Goal: Task Accomplishment & Management: Use online tool/utility

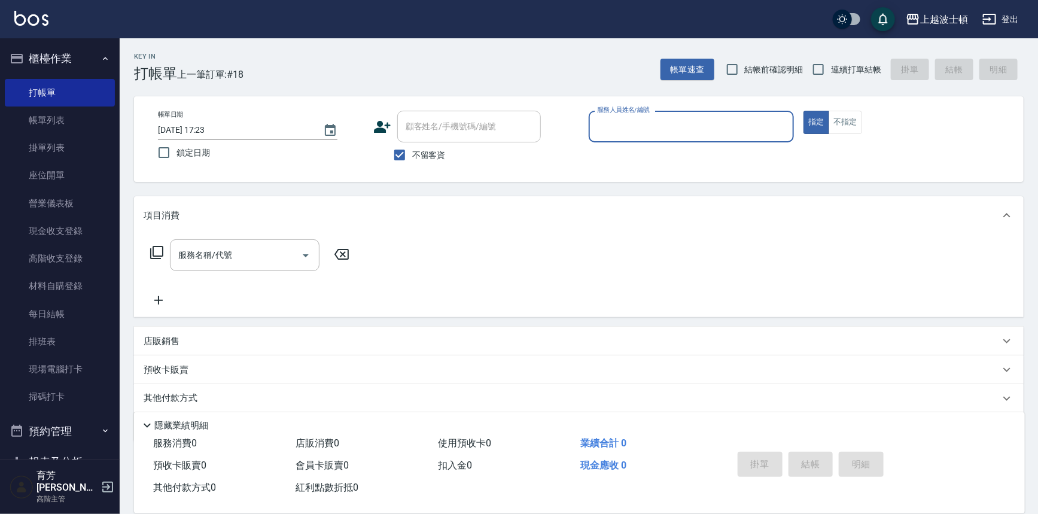
scroll to position [36, 0]
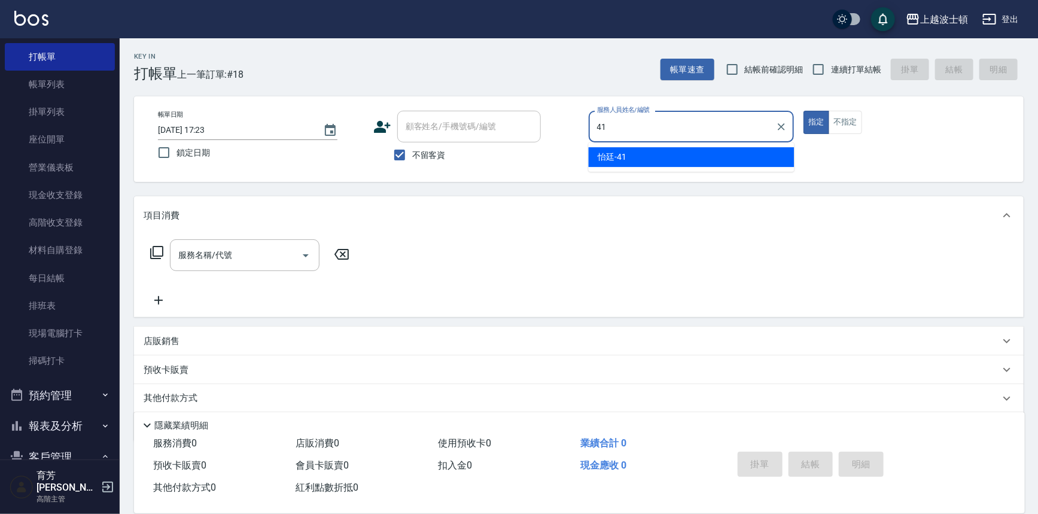
type input "怡廷-41"
type button "true"
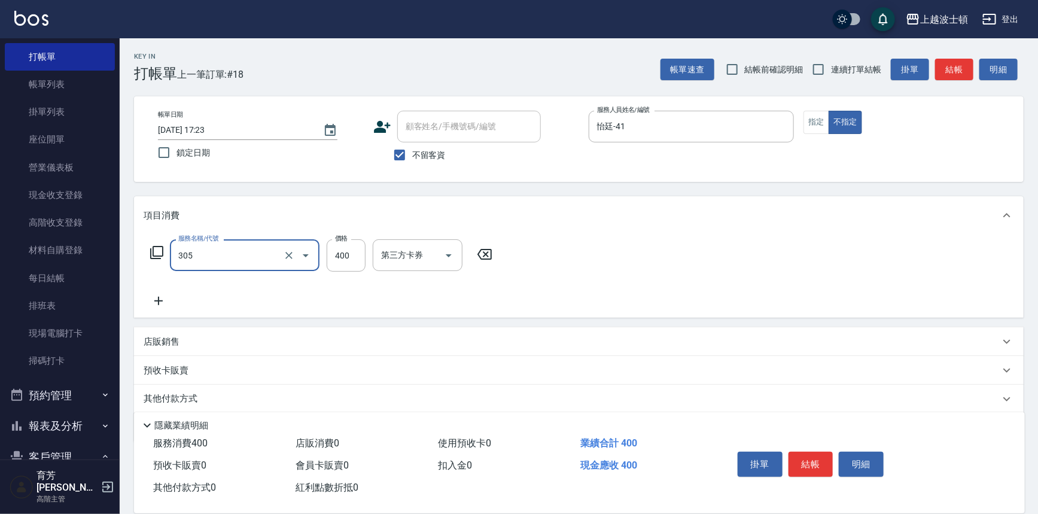
type input "剪髮(305)"
type input "350"
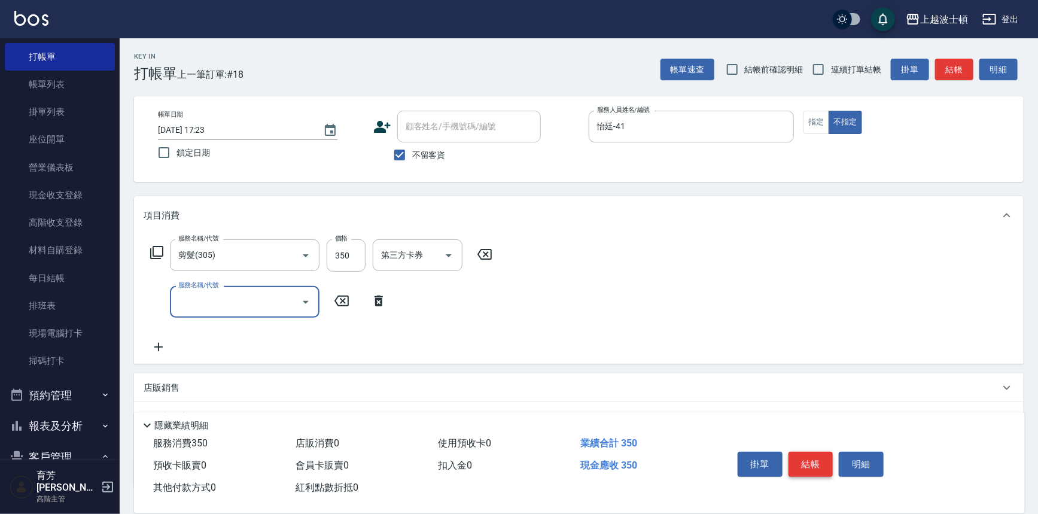
click at [816, 452] on button "結帳" at bounding box center [810, 464] width 45 height 25
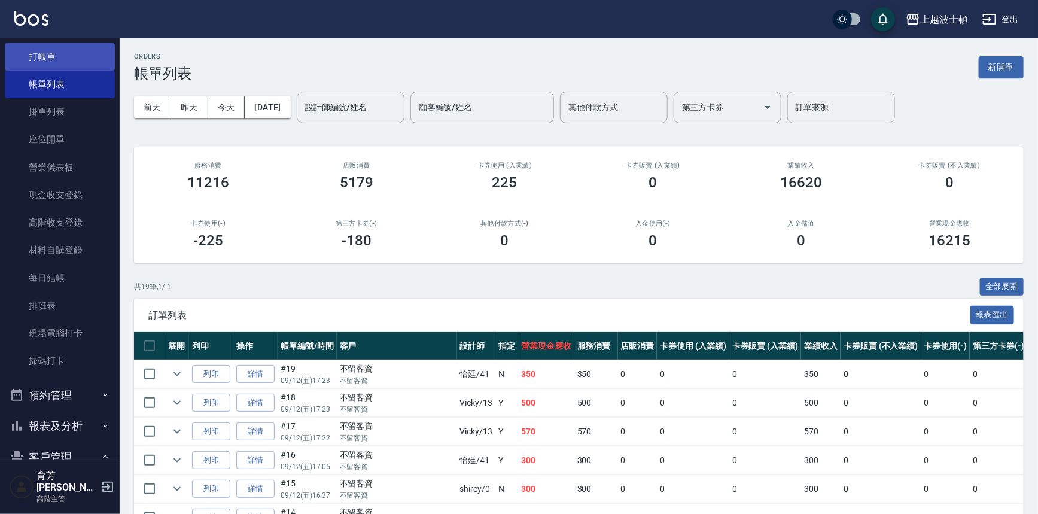
click at [58, 57] on link "打帳單" at bounding box center [60, 57] width 110 height 28
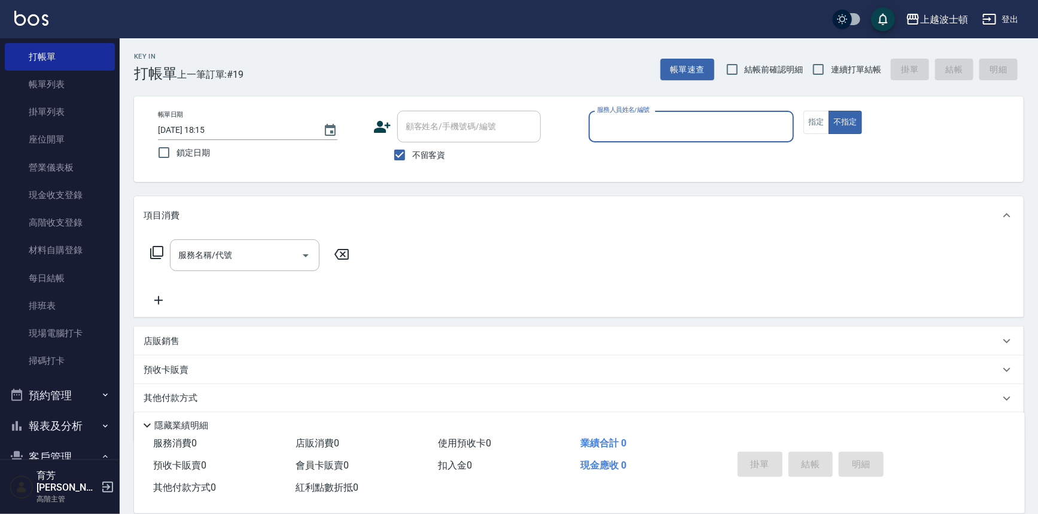
click at [629, 131] on input "服務人員姓名/編號" at bounding box center [691, 126] width 195 height 21
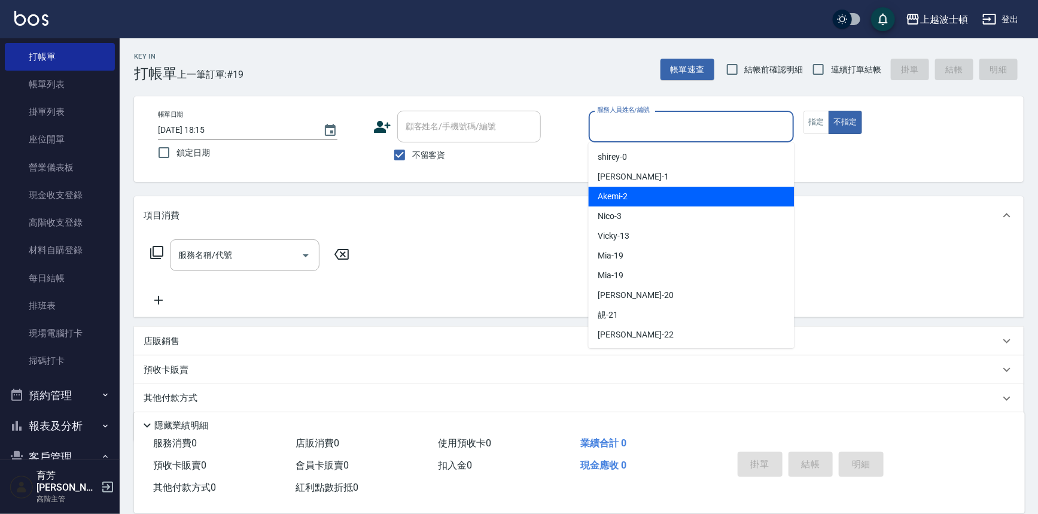
click at [649, 196] on div "Akemi -2" at bounding box center [691, 197] width 206 height 20
type input "Akemi-2"
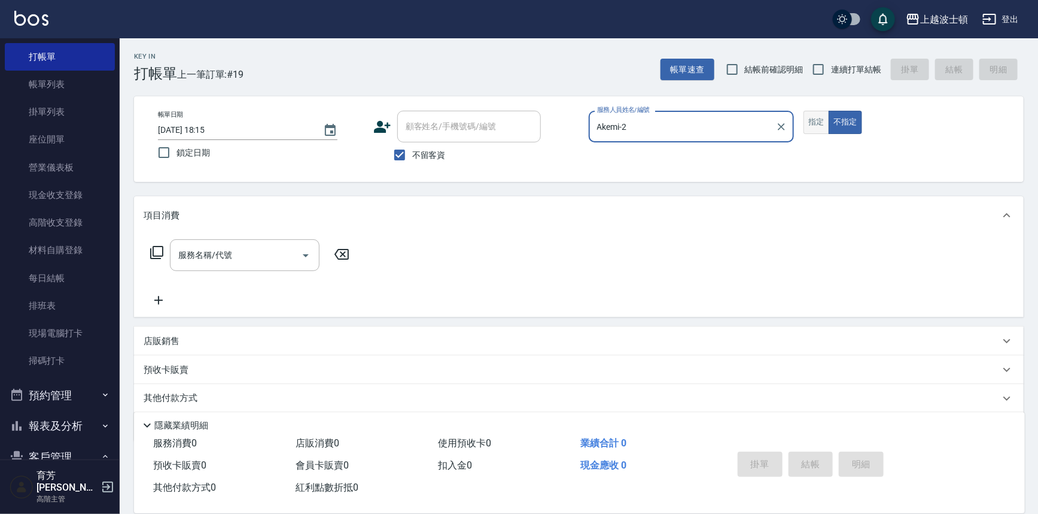
click at [815, 125] on button "指定" at bounding box center [816, 122] width 26 height 23
drag, startPoint x: 242, startPoint y: 243, endPoint x: 264, endPoint y: 268, distance: 33.1
click at [248, 249] on div "服務名稱/代號" at bounding box center [245, 255] width 150 height 32
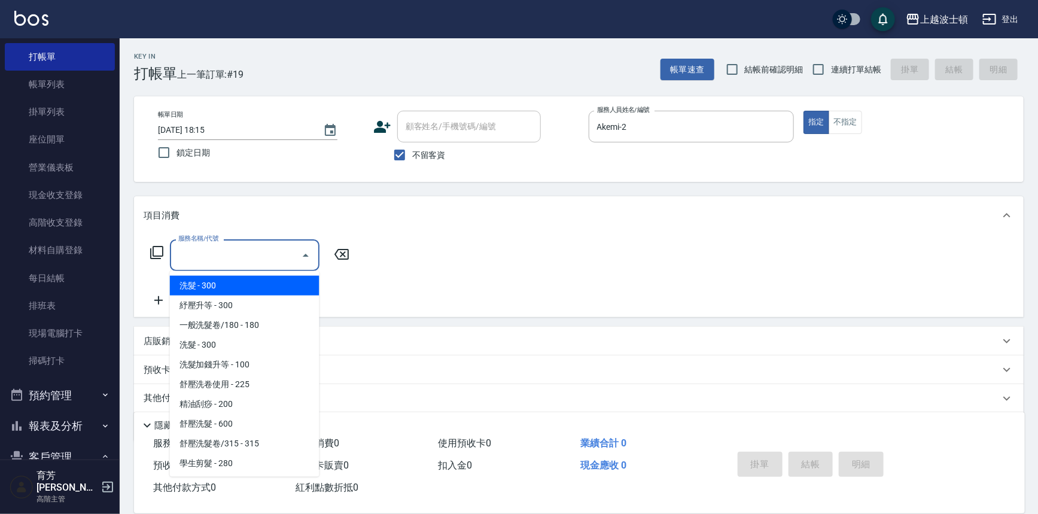
drag, startPoint x: 266, startPoint y: 282, endPoint x: 347, endPoint y: 275, distance: 81.7
click at [266, 284] on span "洗髮 - 300" at bounding box center [245, 286] width 150 height 20
type input "洗髮(201)"
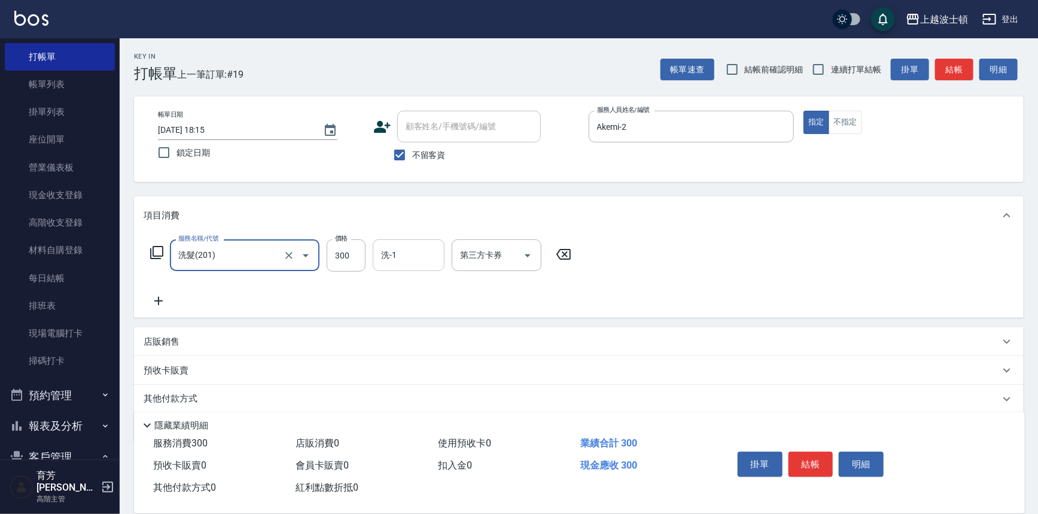
click at [425, 255] on input "洗-1" at bounding box center [408, 255] width 61 height 21
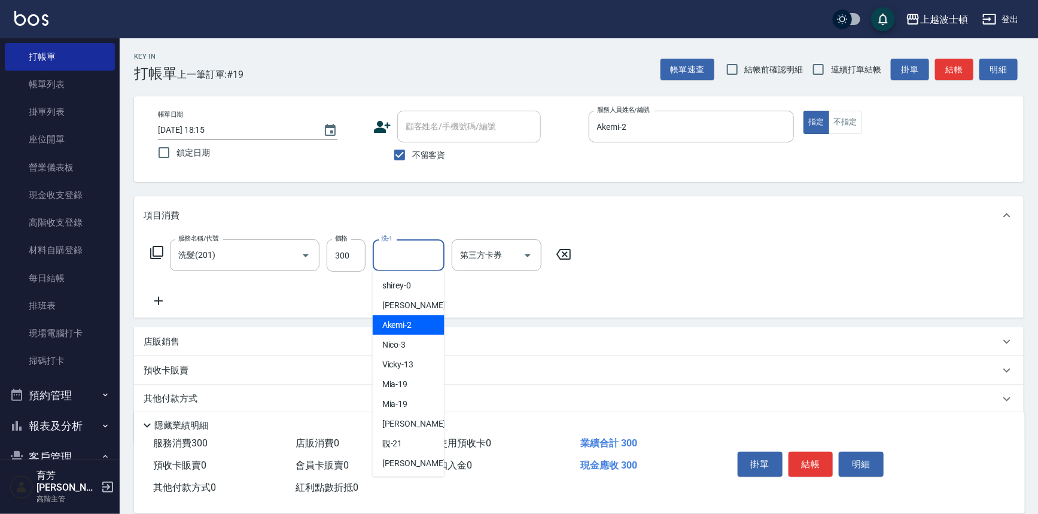
click at [418, 317] on div "Akemi -2" at bounding box center [409, 325] width 72 height 20
type input "Akemi-2"
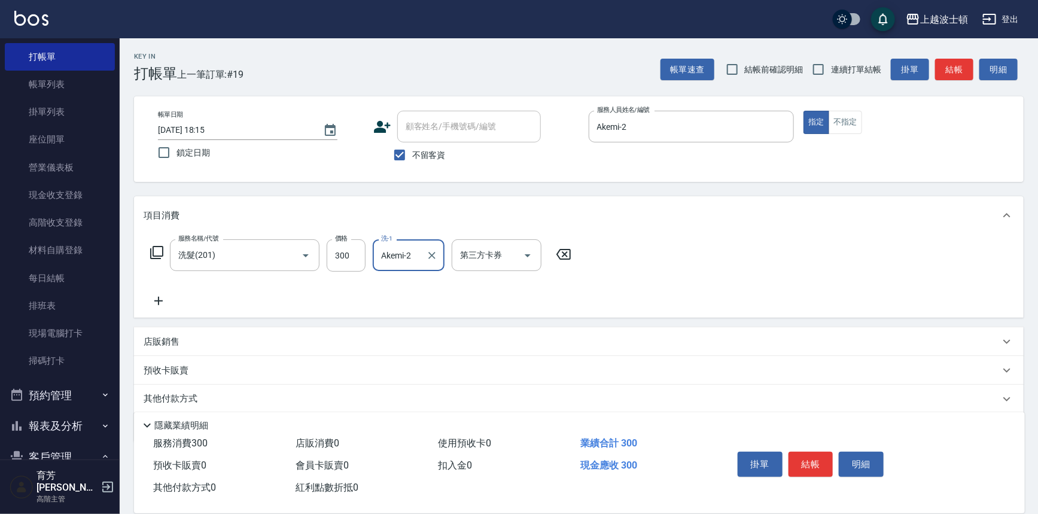
click at [733, 231] on div "項目消費" at bounding box center [578, 215] width 889 height 38
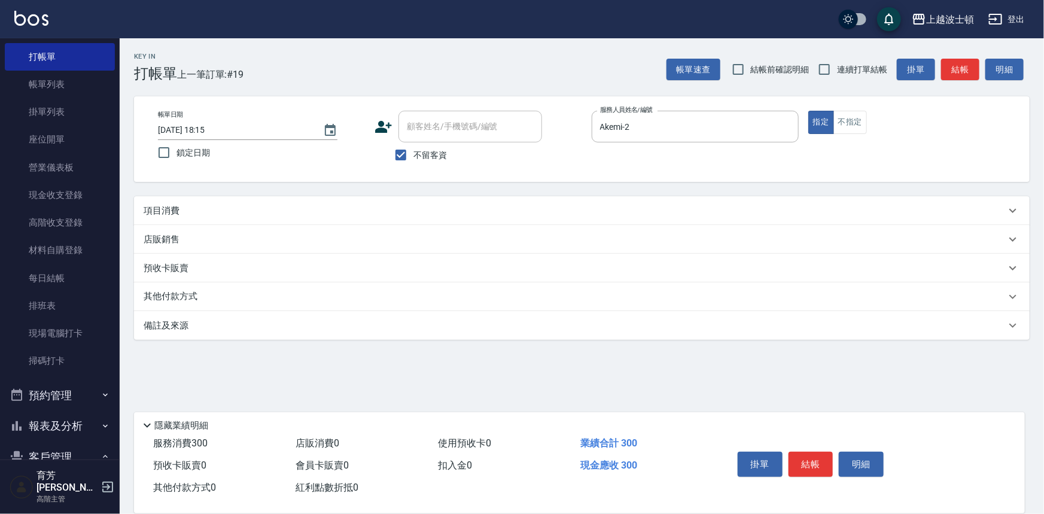
click at [333, 191] on div "Key In 打帳單 上一筆訂單:#19 帳單速查 結帳前確認明細 連續打單結帳 掛單 結帳 明細 帳單日期 [DATE] 18:15 鎖定日期 顧客姓名/手…" at bounding box center [582, 245] width 924 height 414
click at [347, 205] on div "項目消費" at bounding box center [575, 211] width 862 height 13
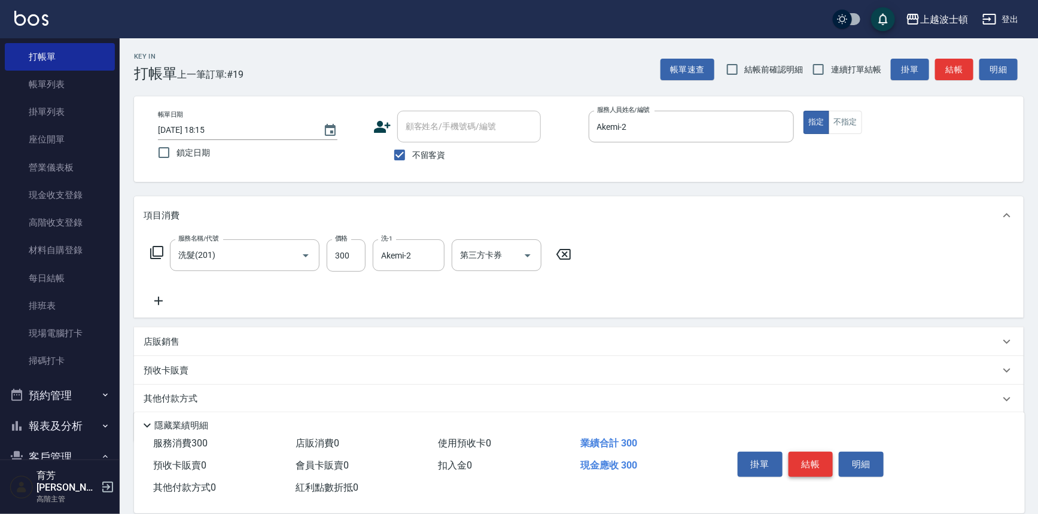
click at [822, 471] on button "結帳" at bounding box center [810, 464] width 45 height 25
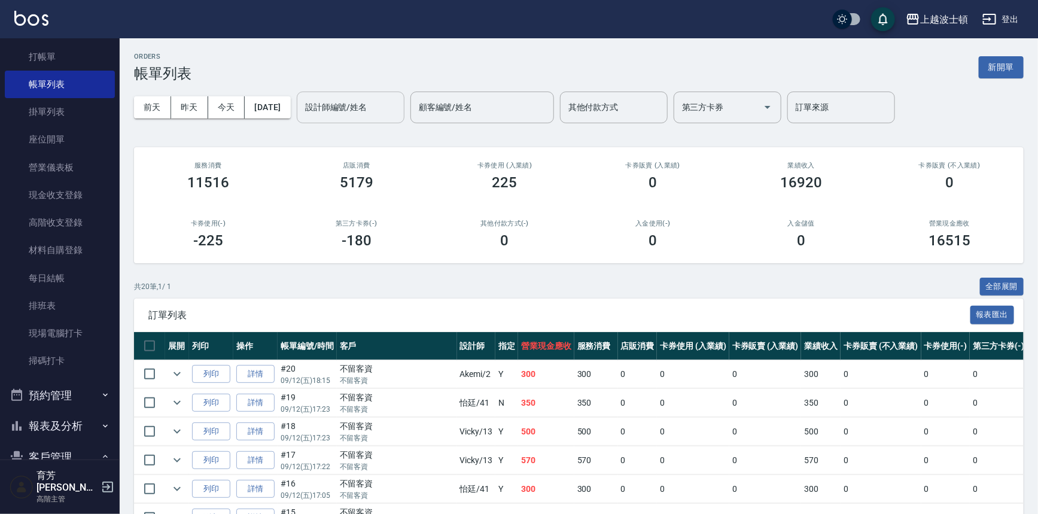
click at [346, 111] on input "設計師編號/姓名" at bounding box center [350, 107] width 97 height 21
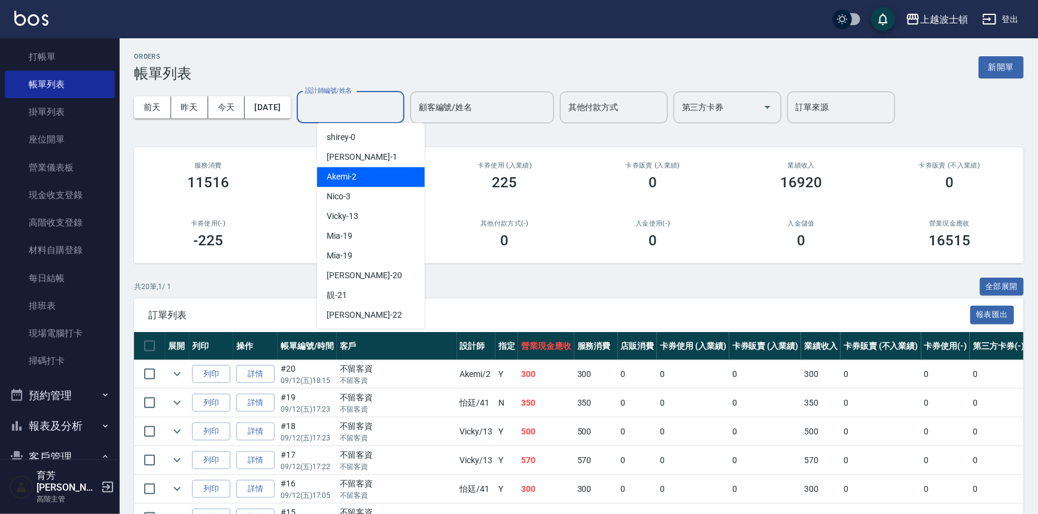
click at [374, 170] on div "Akemi -2" at bounding box center [371, 177] width 108 height 20
type input "Akemi-2"
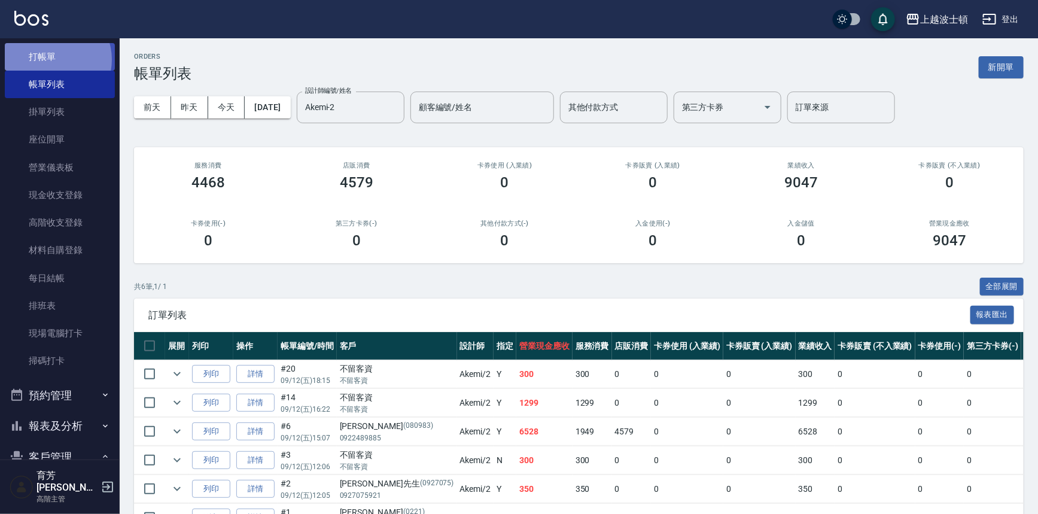
click at [53, 59] on link "打帳單" at bounding box center [60, 57] width 110 height 28
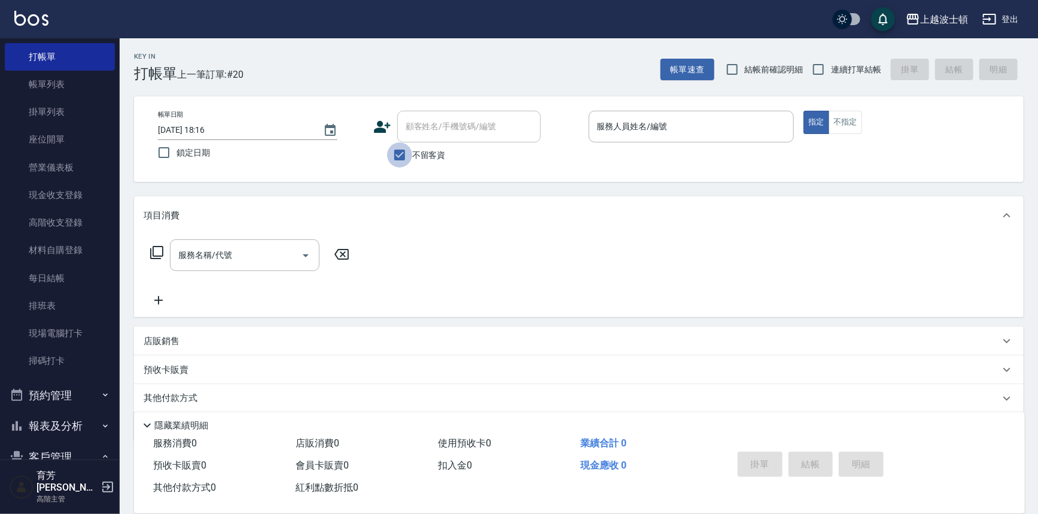
click at [401, 153] on input "不留客資" at bounding box center [399, 154] width 25 height 25
checkbox input "false"
click at [448, 109] on div "帳單日期 [DATE] 18:16 鎖定日期 顧客姓名/手機號碼/編號 顧客姓名/手機號碼/編號 不留客資 服務人員姓名/編號 服務人員姓名/編號 指定 不指定" at bounding box center [578, 139] width 889 height 86
click at [449, 120] on input "顧客姓名/手機號碼/編號" at bounding box center [459, 126] width 115 height 21
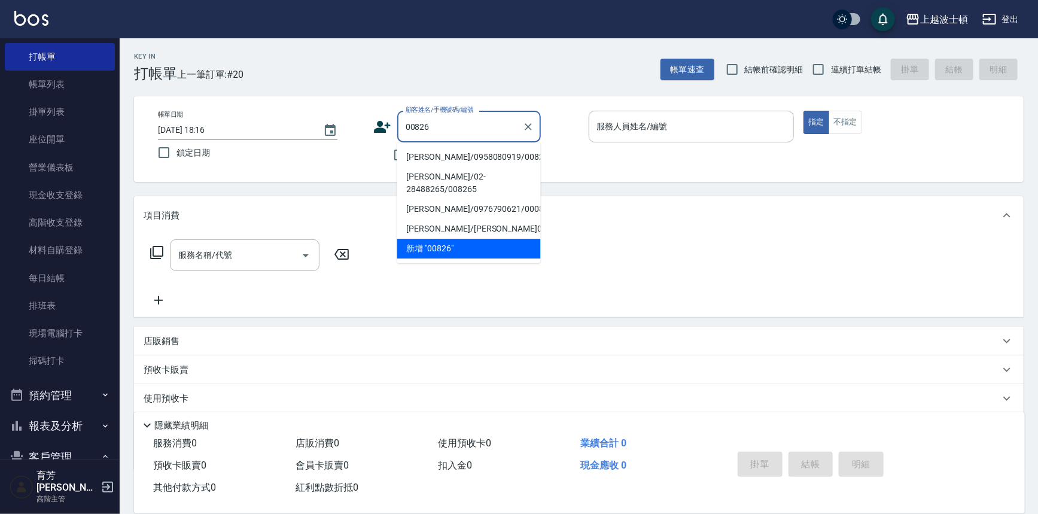
click at [449, 155] on li "[PERSON_NAME]/0958080919/00826" at bounding box center [469, 157] width 144 height 20
type input "[PERSON_NAME]/0958080919/00826"
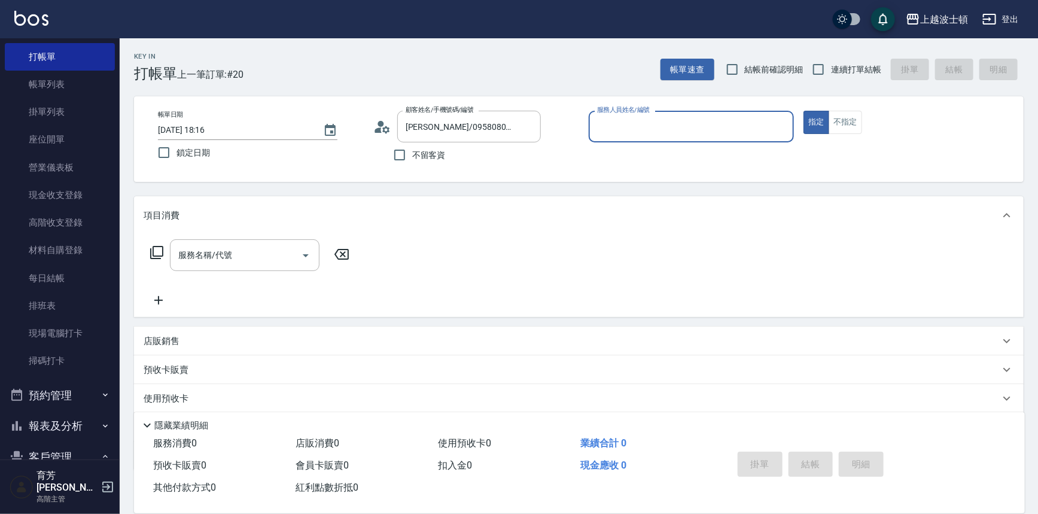
click at [672, 129] on input "服務人員姓名/編號" at bounding box center [691, 126] width 195 height 21
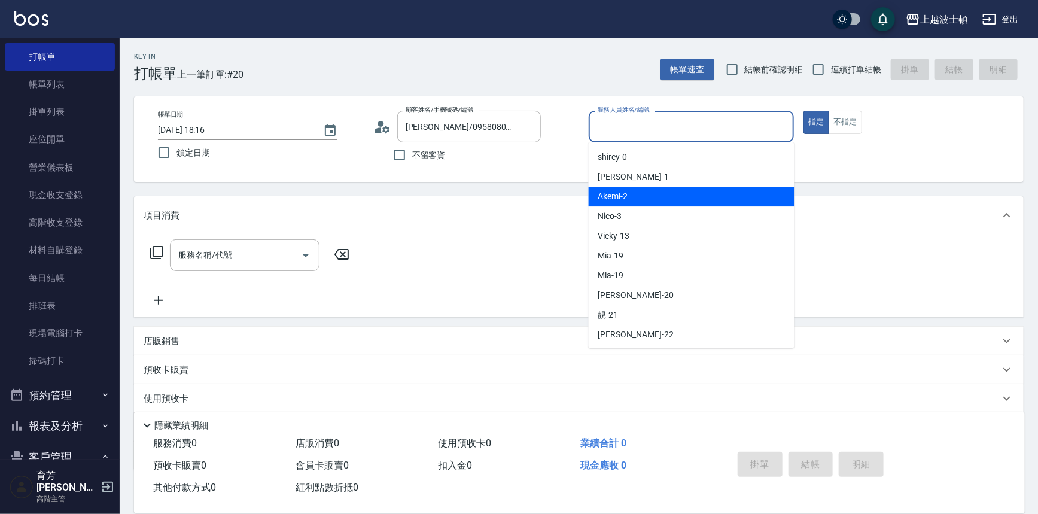
click at [690, 193] on div "Akemi -2" at bounding box center [691, 197] width 206 height 20
type input "Akemi-2"
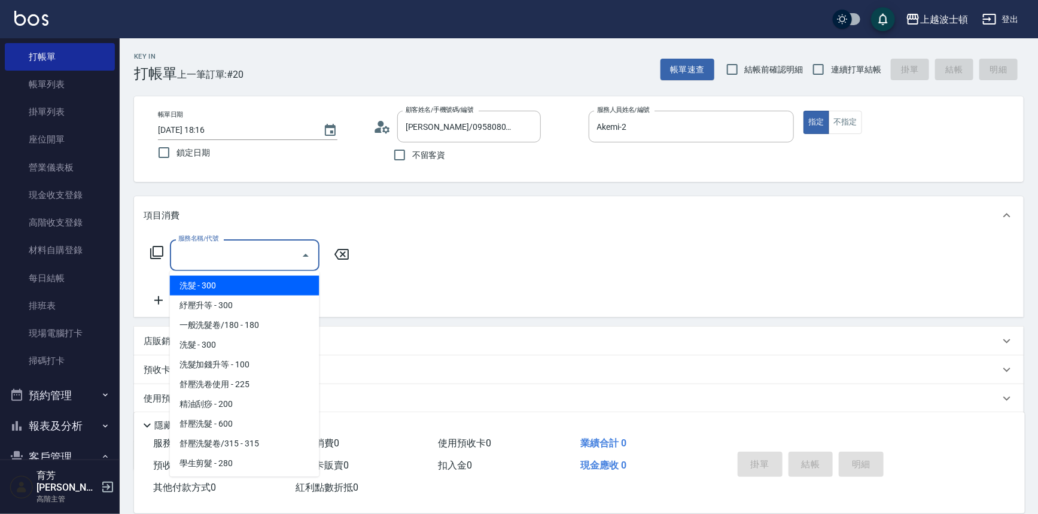
drag, startPoint x: 222, startPoint y: 245, endPoint x: 227, endPoint y: 265, distance: 20.3
click at [223, 245] on input "服務名稱/代號" at bounding box center [235, 255] width 121 height 21
drag, startPoint x: 251, startPoint y: 289, endPoint x: 265, endPoint y: 282, distance: 15.8
click at [252, 288] on span "洗髮 - 300" at bounding box center [245, 286] width 150 height 20
type input "洗髮(201)"
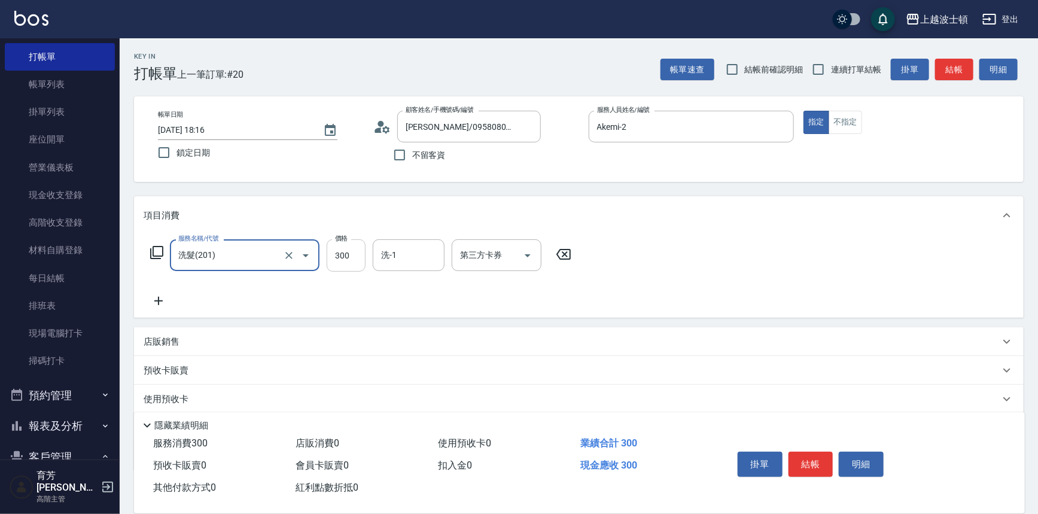
click at [348, 262] on input "300" at bounding box center [346, 255] width 39 height 32
type input "270"
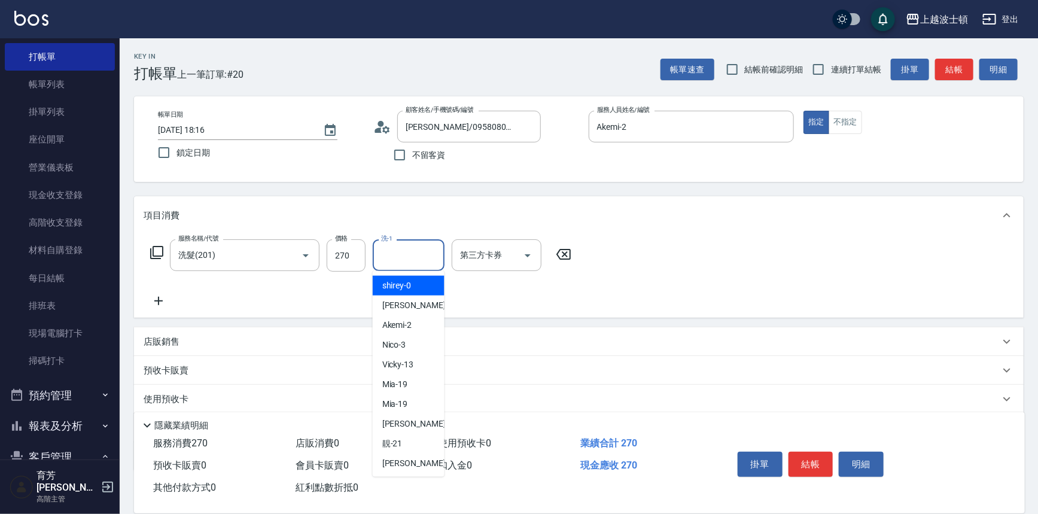
click at [416, 256] on input "洗-1" at bounding box center [408, 255] width 61 height 21
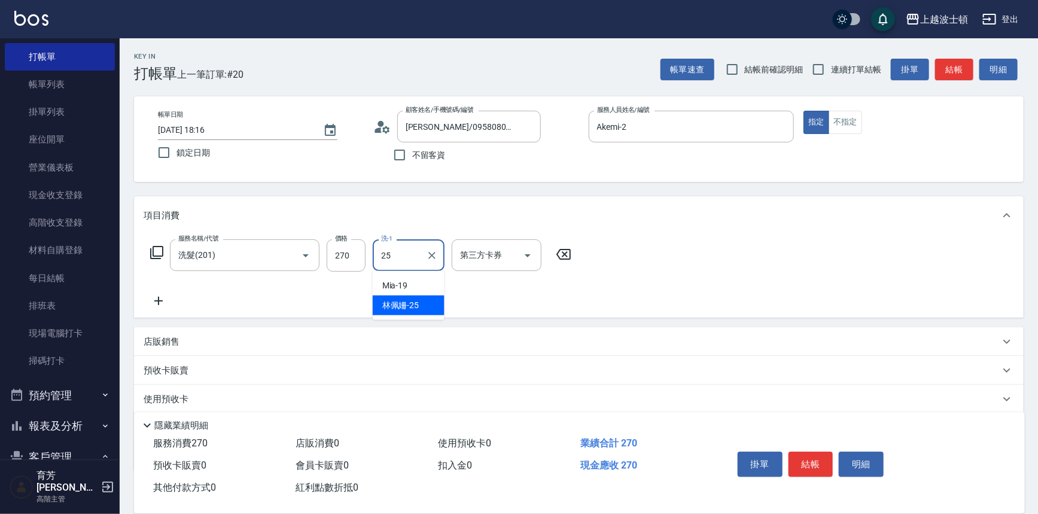
click at [421, 298] on div "[PERSON_NAME]-25" at bounding box center [409, 305] width 72 height 20
type input "[PERSON_NAME]-25"
click at [783, 239] on div "服務名稱/代號 洗髮(201) 服務名稱/代號 價格 270 價格 洗-1 [PERSON_NAME]-25 洗-1 第三方卡券 第三方卡券" at bounding box center [578, 275] width 889 height 83
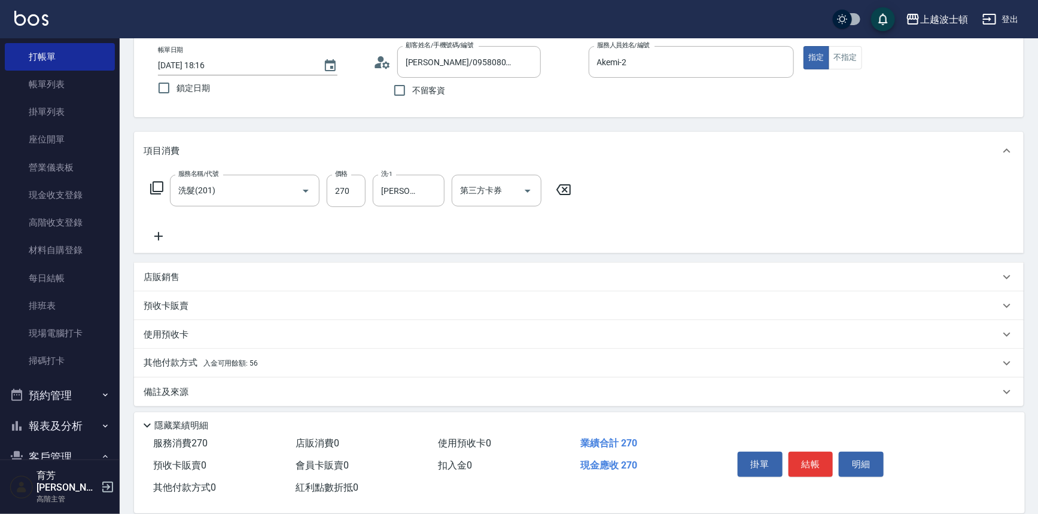
scroll to position [69, 0]
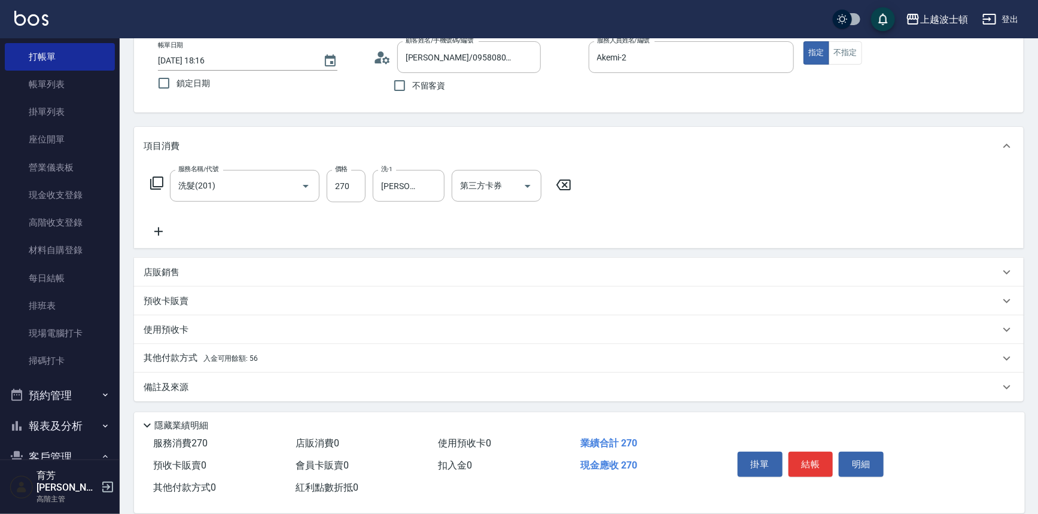
click at [246, 354] on span "入金可用餘額: 56" at bounding box center [230, 358] width 55 height 8
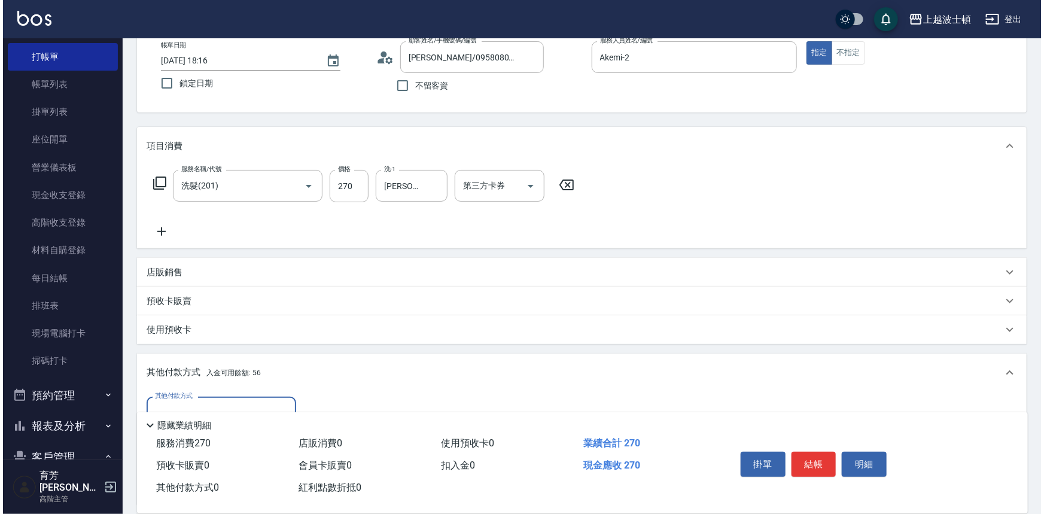
scroll to position [209, 0]
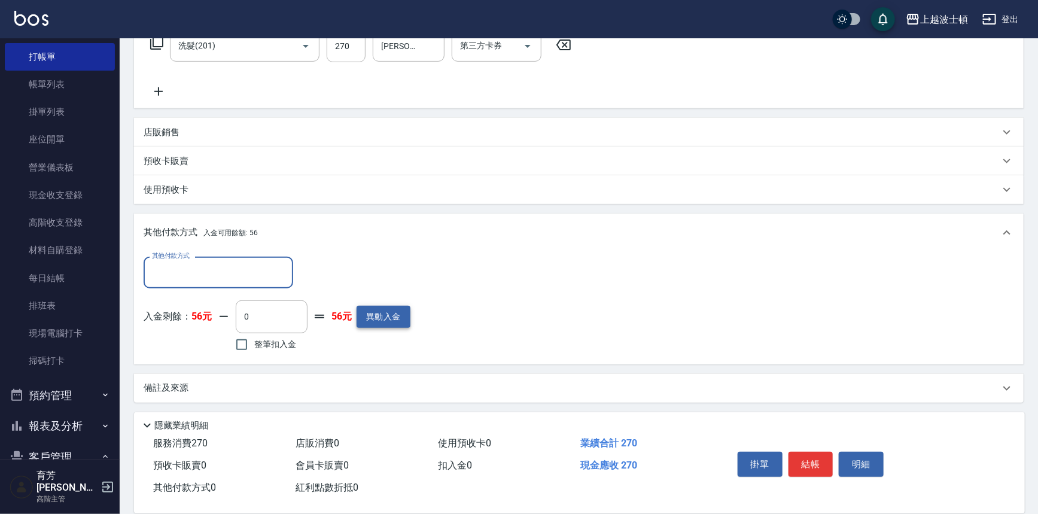
click at [385, 315] on button "異動入金" at bounding box center [383, 317] width 54 height 22
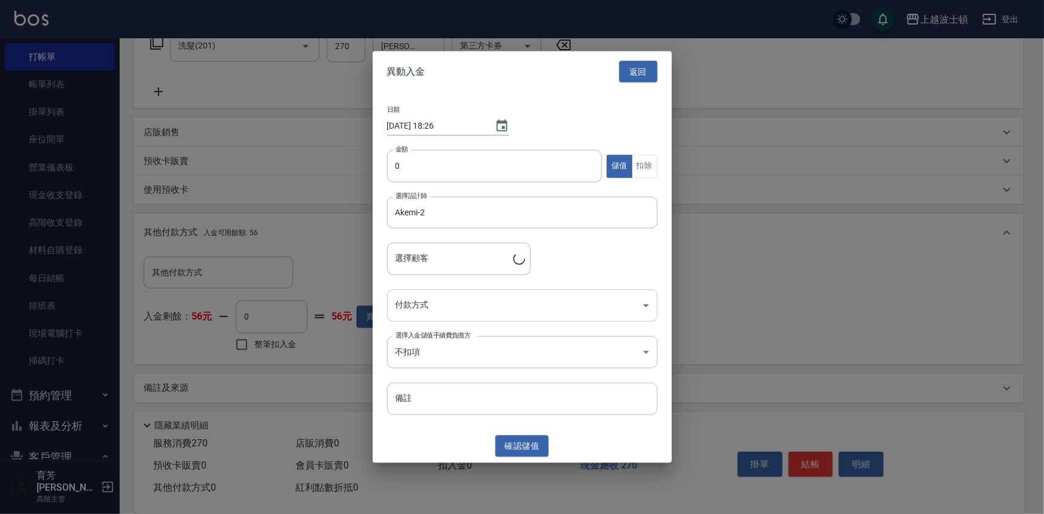
type input "[PERSON_NAME]/0958080919/00826"
type input "1000"
click at [545, 295] on body "上越波士頓 登出 櫃檯作業 打帳單 帳單列表 掛單列表 座位開單 營業儀表板 現金收支登錄 高階收支登錄 材料自購登錄 每日結帳 排班表 現場電腦打卡 掃碼打…" at bounding box center [522, 153] width 1044 height 724
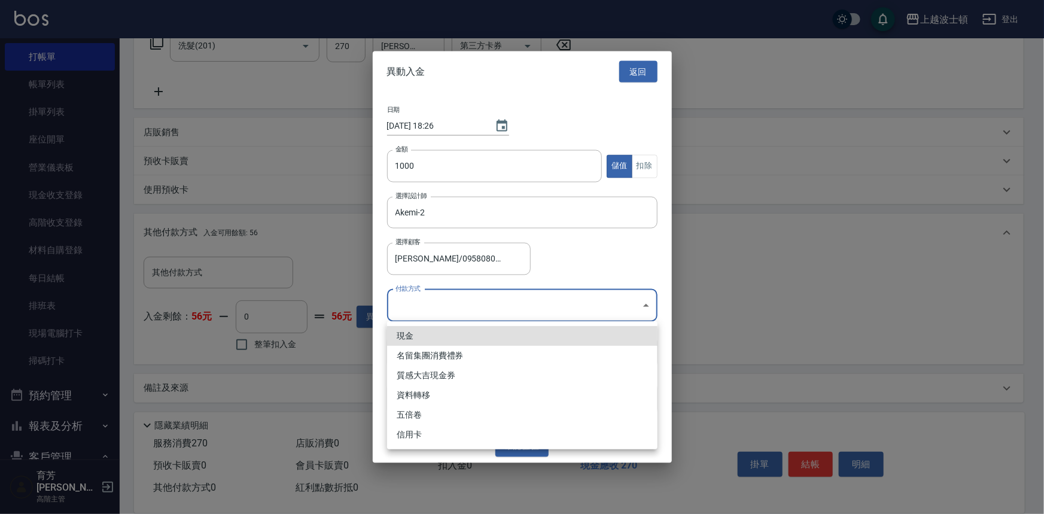
click at [523, 340] on li "現金" at bounding box center [522, 336] width 270 height 20
type input "現金"
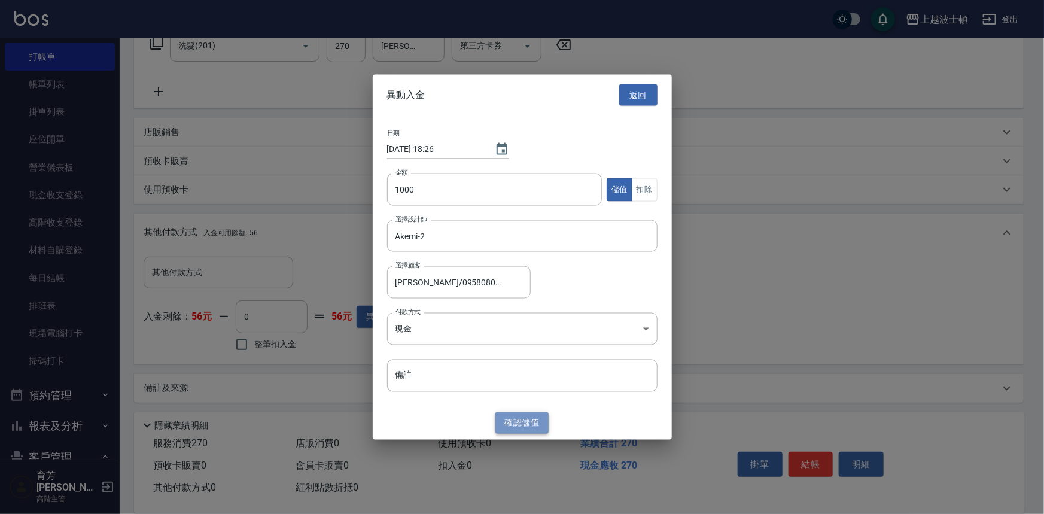
click at [522, 425] on button "確認 儲值" at bounding box center [522, 422] width 54 height 22
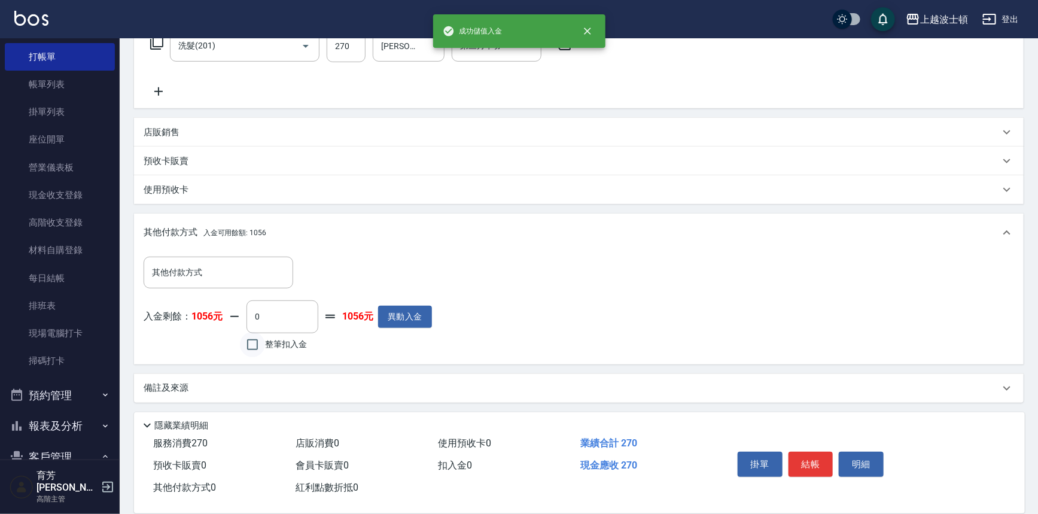
click at [254, 343] on input "整筆扣入金" at bounding box center [252, 344] width 25 height 25
checkbox input "true"
type input "270"
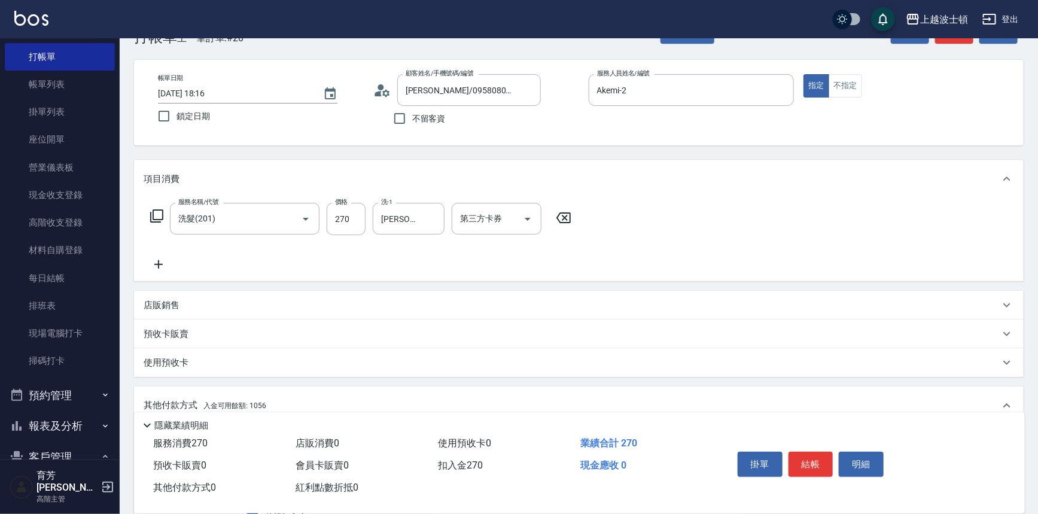
scroll to position [29, 0]
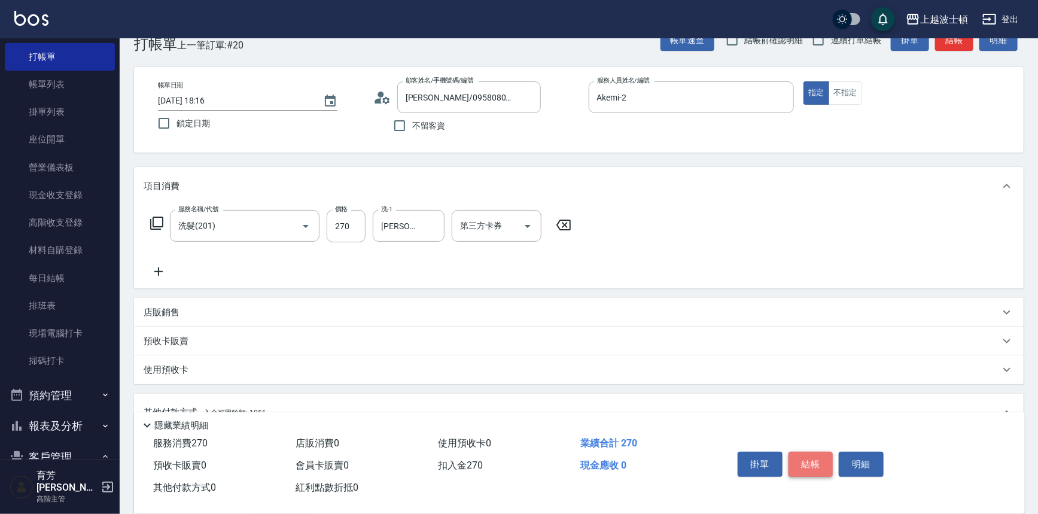
click at [818, 462] on button "結帳" at bounding box center [810, 464] width 45 height 25
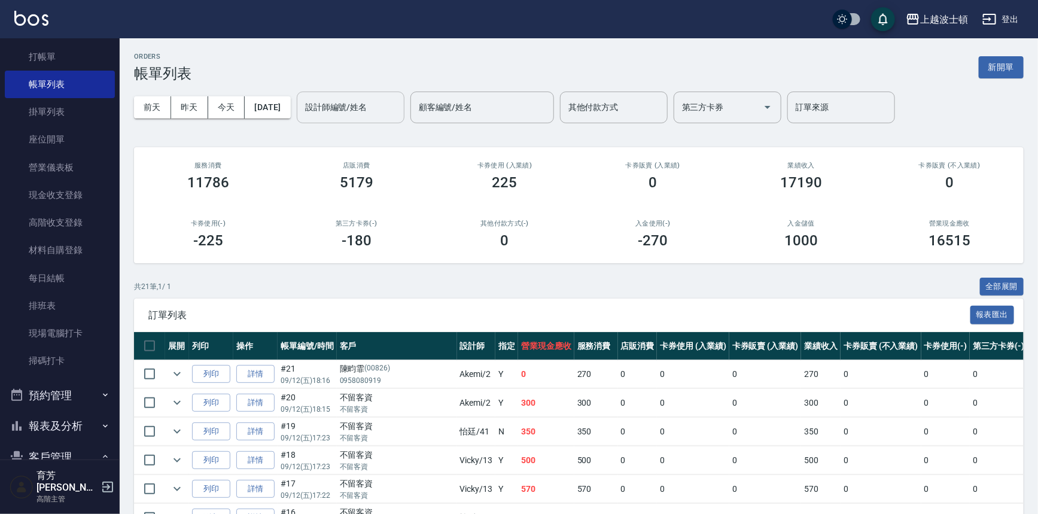
click at [373, 111] on input "設計師編號/姓名" at bounding box center [350, 107] width 97 height 21
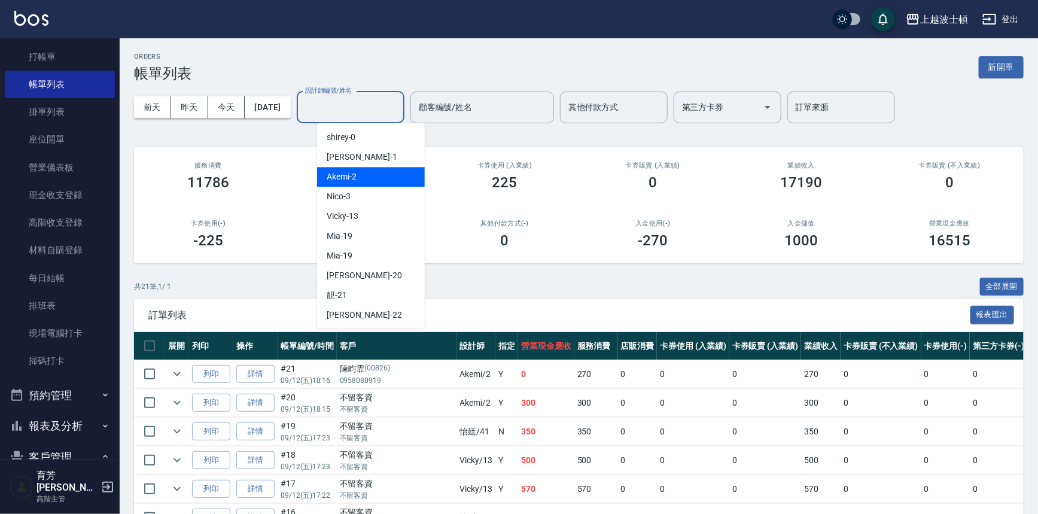
click at [386, 184] on div "Akemi -2" at bounding box center [371, 177] width 108 height 20
type input "Akemi-2"
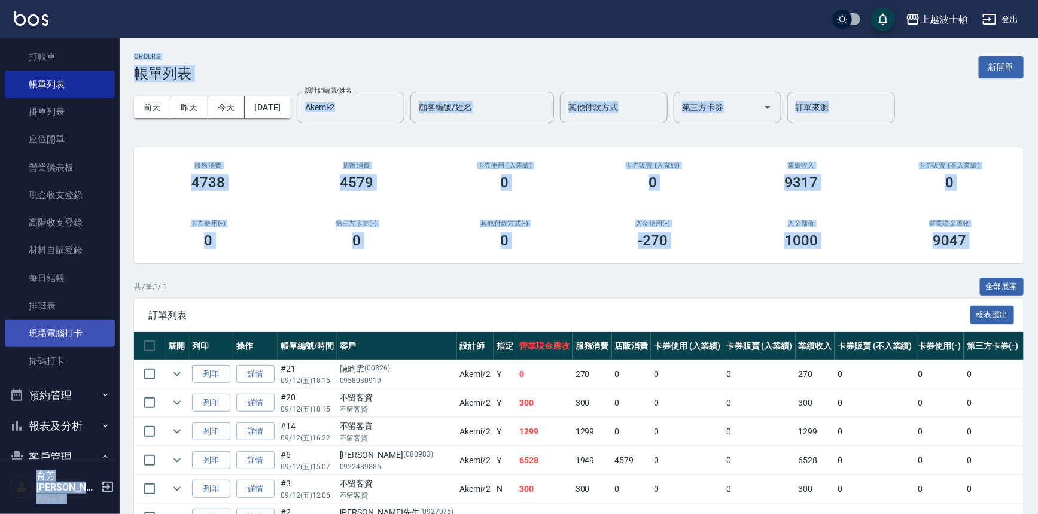
drag, startPoint x: 120, startPoint y: 283, endPoint x: 107, endPoint y: 334, distance: 52.9
click at [107, 334] on div "上越波士頓 登出 櫃檯作業 打帳單 帳單列表 掛單列表 座位開單 營業儀表板 現金收支登錄 高階收支登錄 材料自購登錄 每日結帳 排班表 現場電腦打卡 掃碼打…" at bounding box center [519, 304] width 1038 height 608
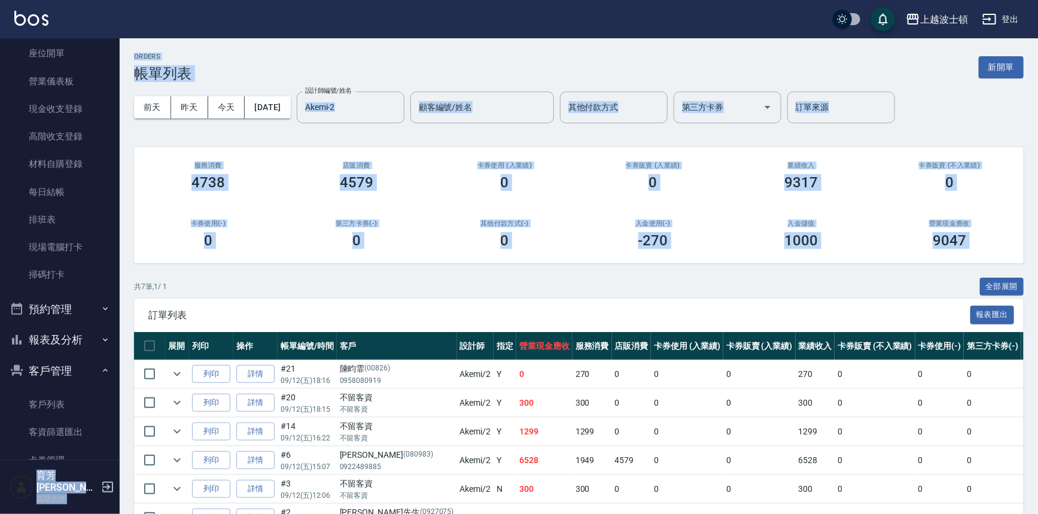
scroll to position [130, 0]
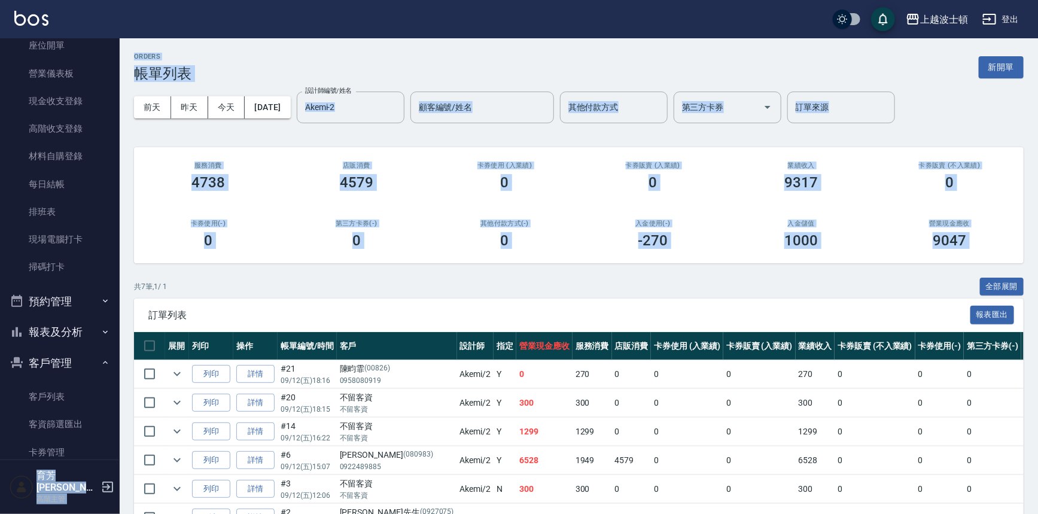
click at [51, 325] on button "報表及分析" at bounding box center [60, 331] width 110 height 31
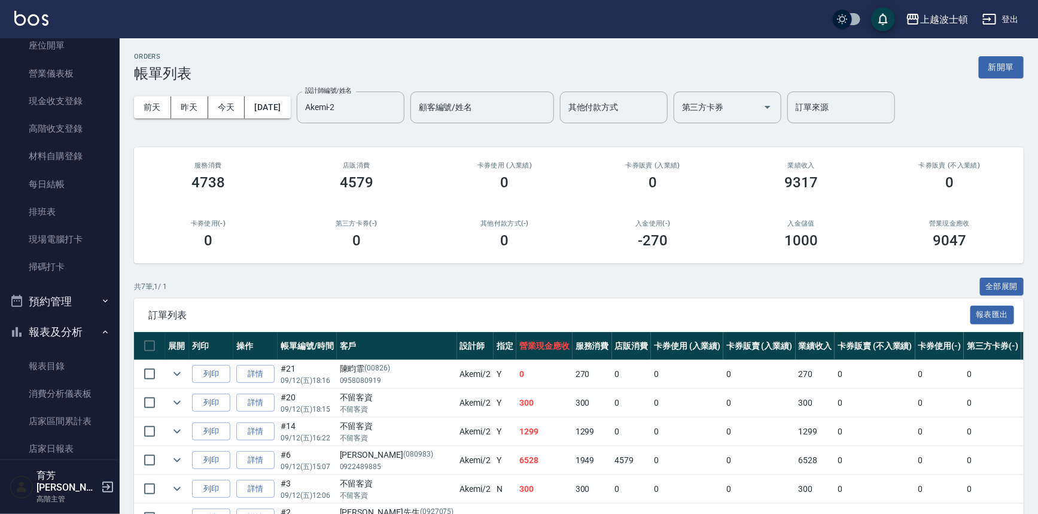
drag, startPoint x: 120, startPoint y: 144, endPoint x: 111, endPoint y: 215, distance: 72.3
click at [111, 215] on div "櫃檯作業 打帳單 帳單列表 掛單列表 座位開單 營業儀表板 現金收支登錄 高階收支登錄 材料自購登錄 每日結帳 排班表 現場電腦打卡 掃碼打卡 預約管理 預約…" at bounding box center [60, 275] width 120 height 475
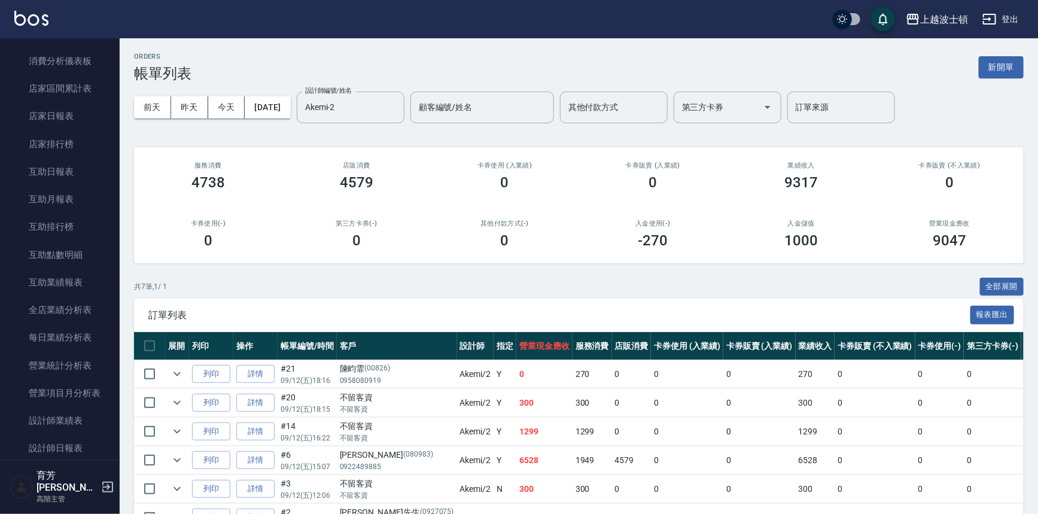
scroll to position [498, 0]
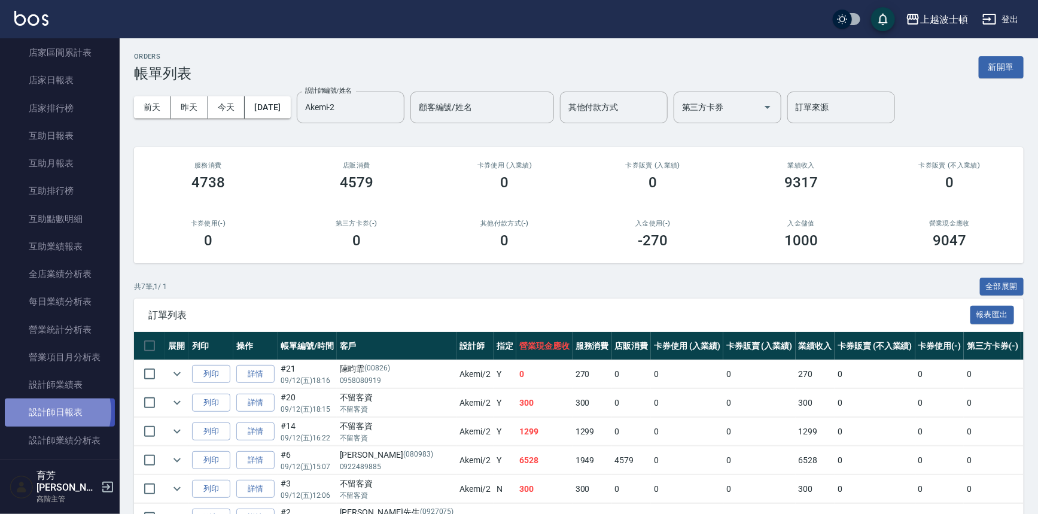
click at [48, 411] on link "設計師日報表" at bounding box center [60, 412] width 110 height 28
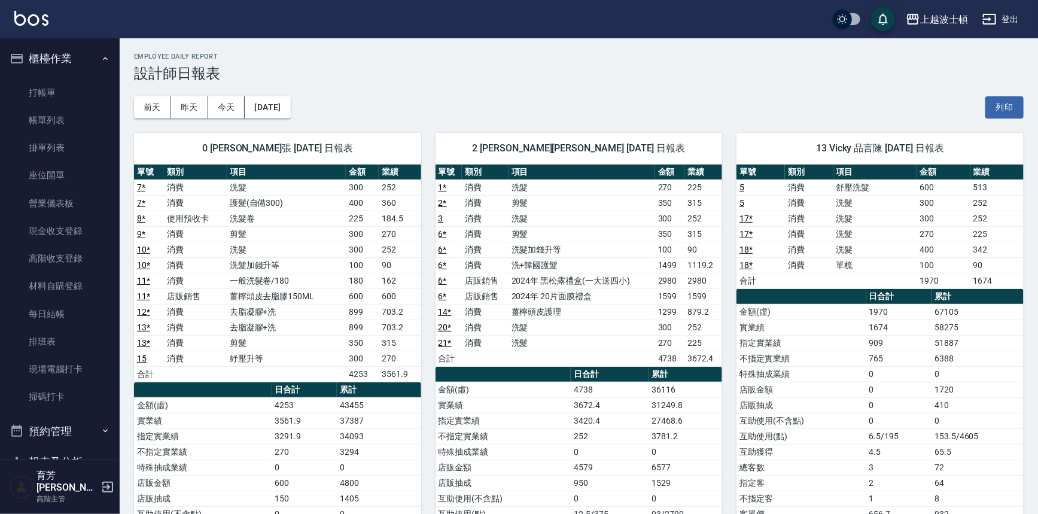
click at [53, 457] on button "報表及分析" at bounding box center [60, 461] width 110 height 31
click at [57, 95] on link "打帳單" at bounding box center [60, 93] width 110 height 28
